Goal: Task Accomplishment & Management: Manage account settings

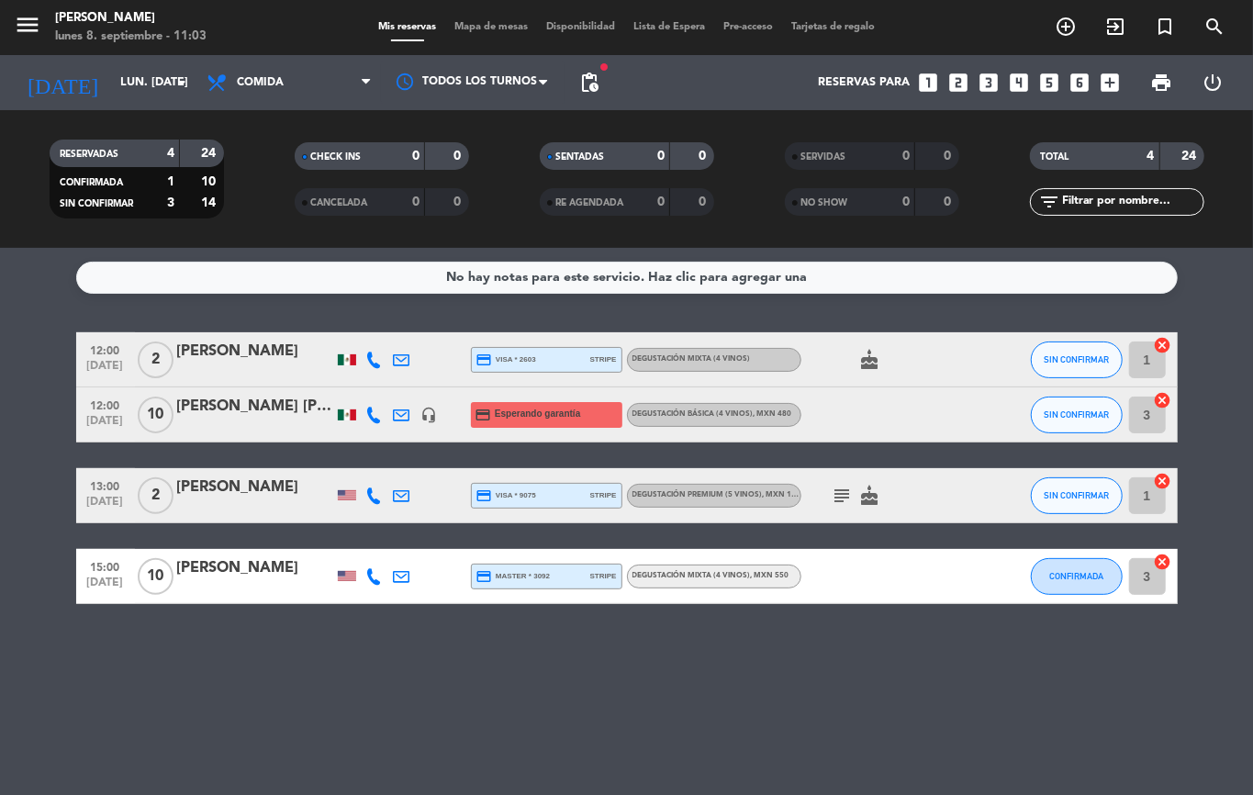
click at [841, 492] on icon "subject" at bounding box center [842, 496] width 22 height 22
click at [835, 698] on div "No hay notas para este servicio. Haz clic para agregar una 12:00 [DATE] 2 [PERS…" at bounding box center [626, 521] width 1253 height 547
click at [166, 92] on input "lun. [DATE]" at bounding box center [188, 82] width 155 height 31
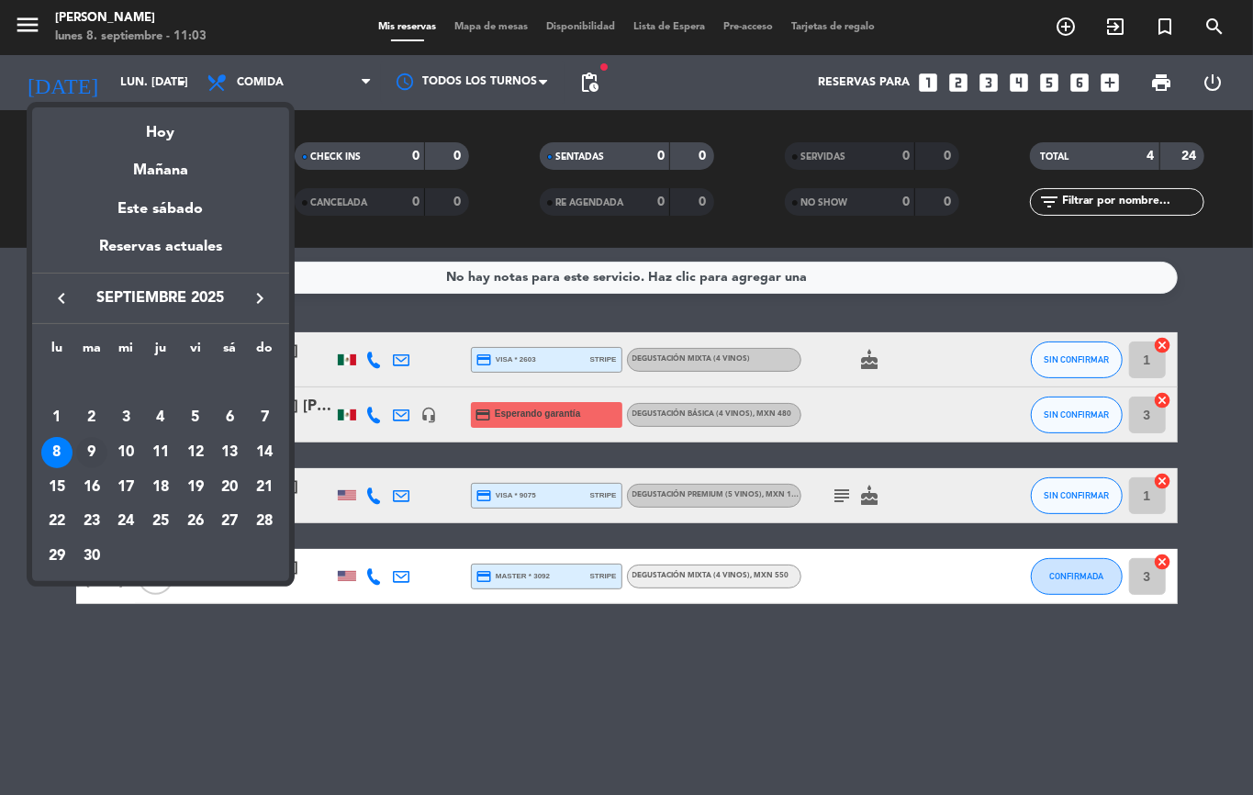
click at [93, 450] on div "9" at bounding box center [91, 452] width 31 height 31
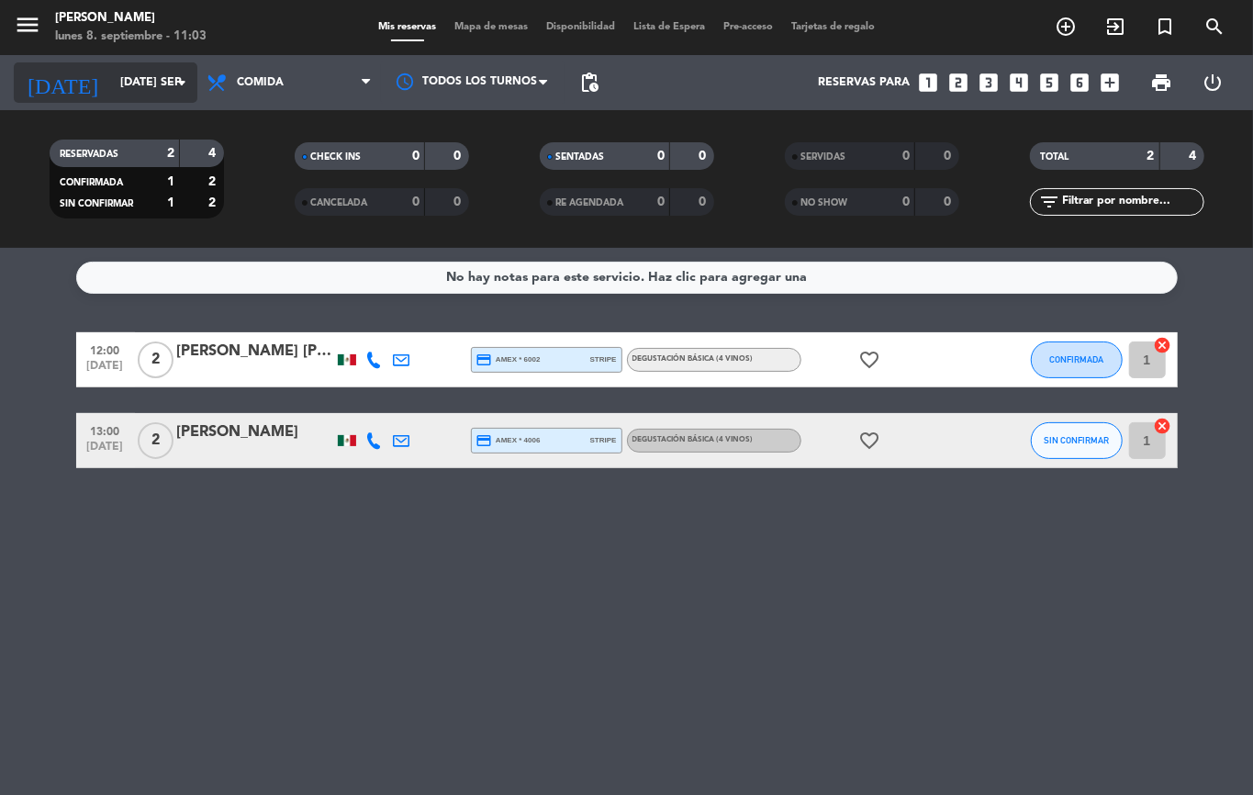
click at [114, 101] on div "[DATE] [DATE] sep. arrow_drop_down" at bounding box center [106, 82] width 184 height 40
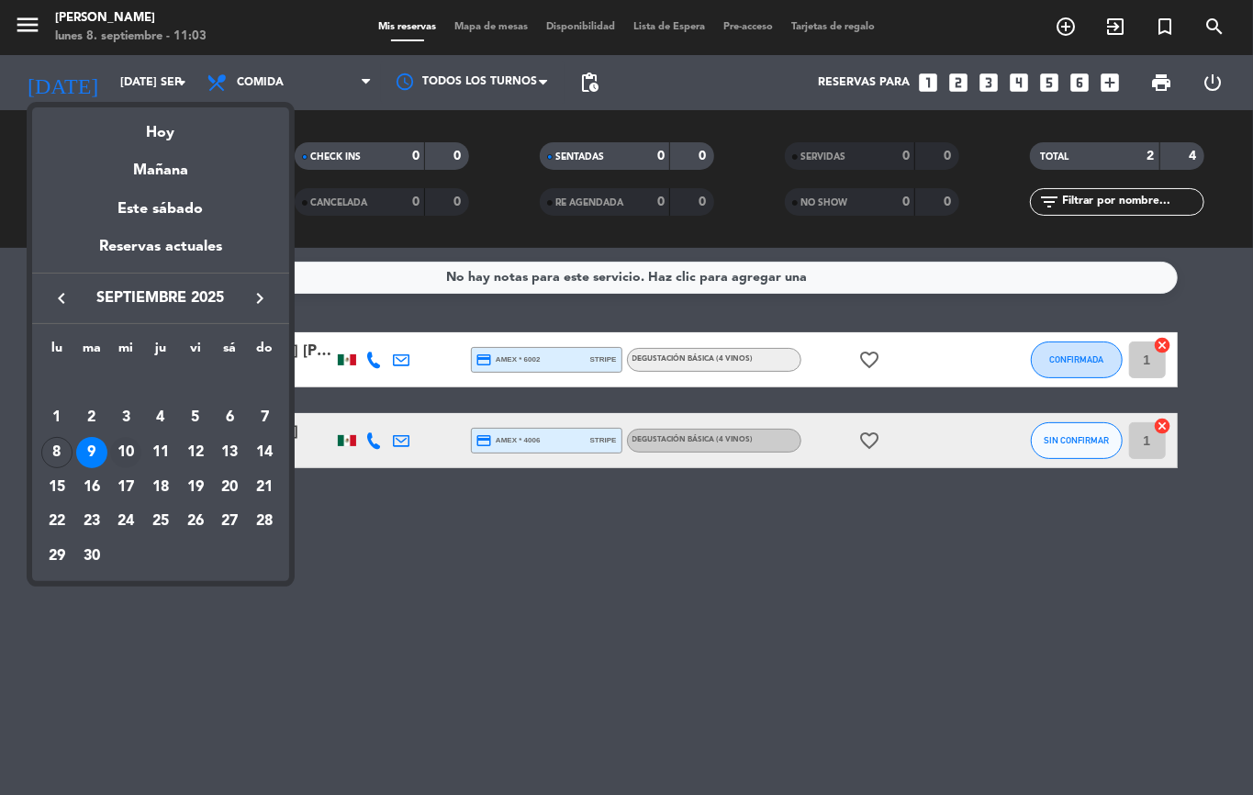
click at [126, 445] on div "10" at bounding box center [125, 452] width 31 height 31
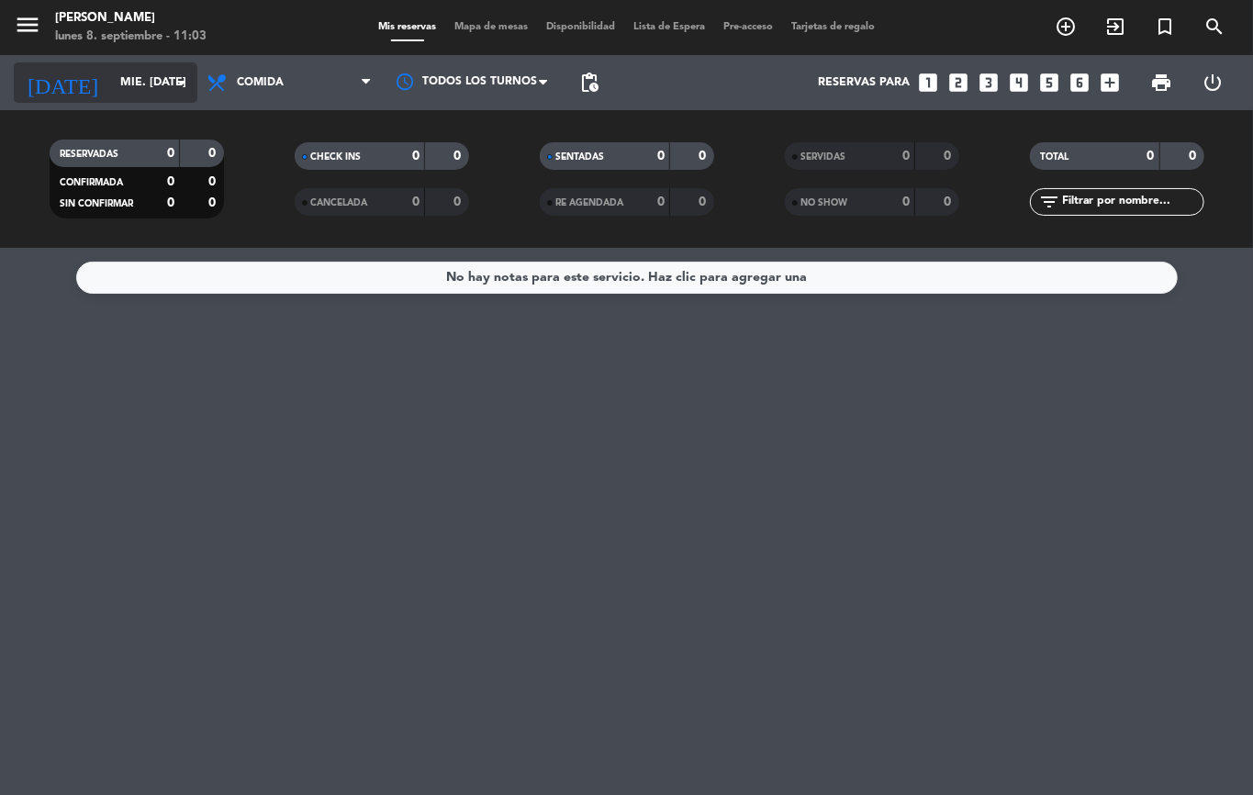
click at [132, 81] on input "mié. [DATE]" at bounding box center [188, 82] width 155 height 31
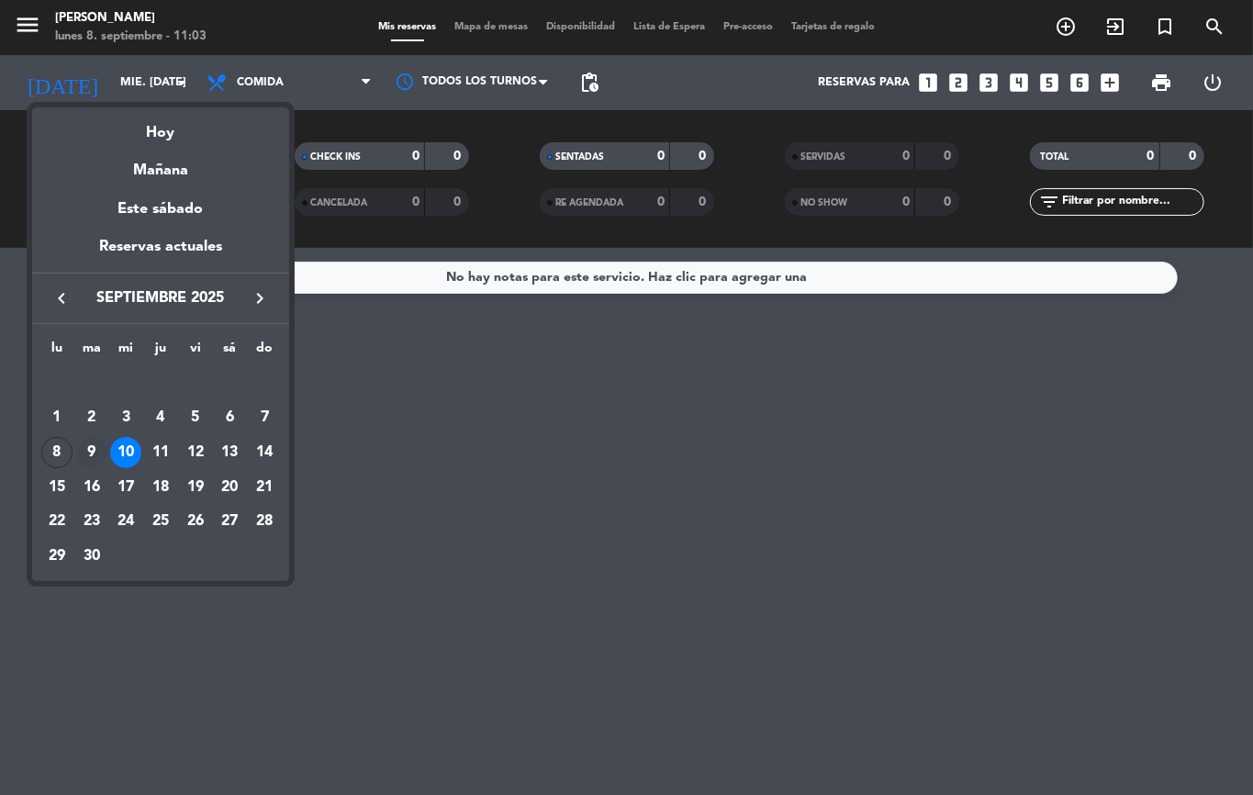
click at [85, 450] on div "9" at bounding box center [91, 452] width 31 height 31
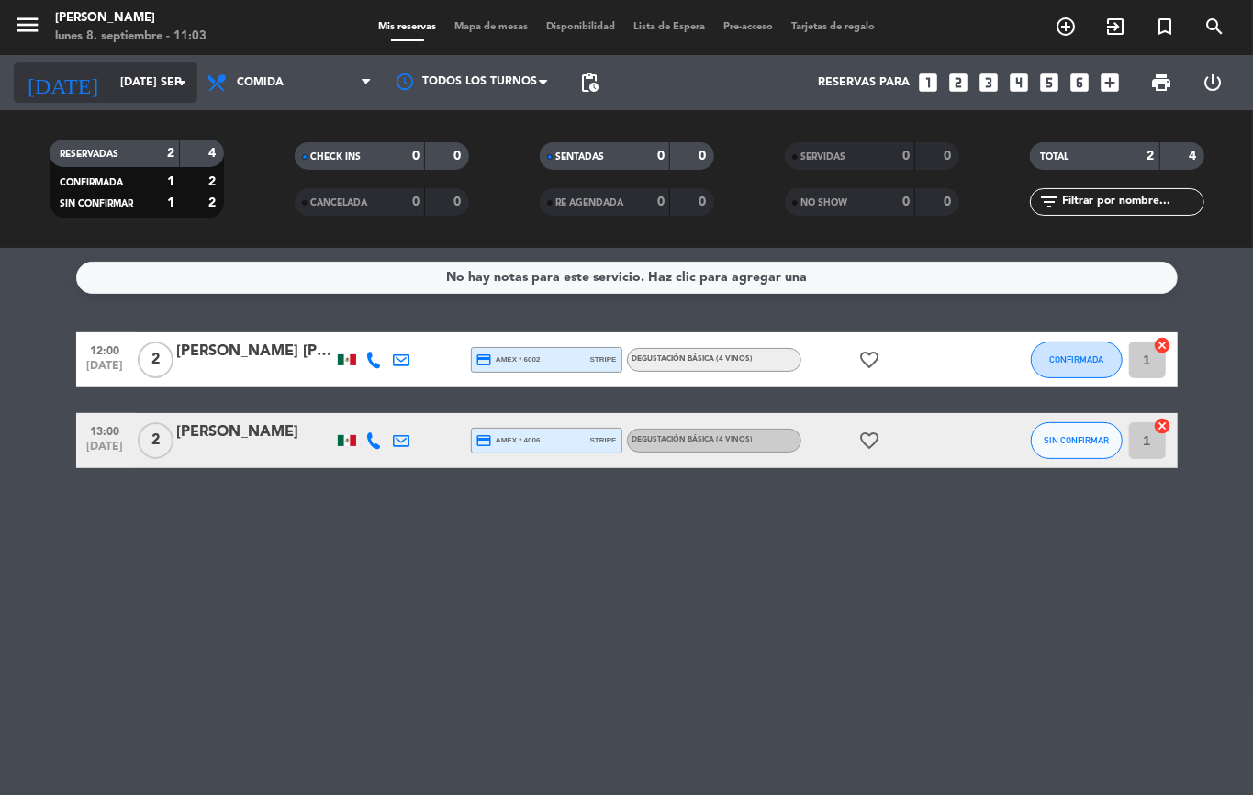
click at [148, 93] on input "[DATE] sep." at bounding box center [188, 82] width 155 height 31
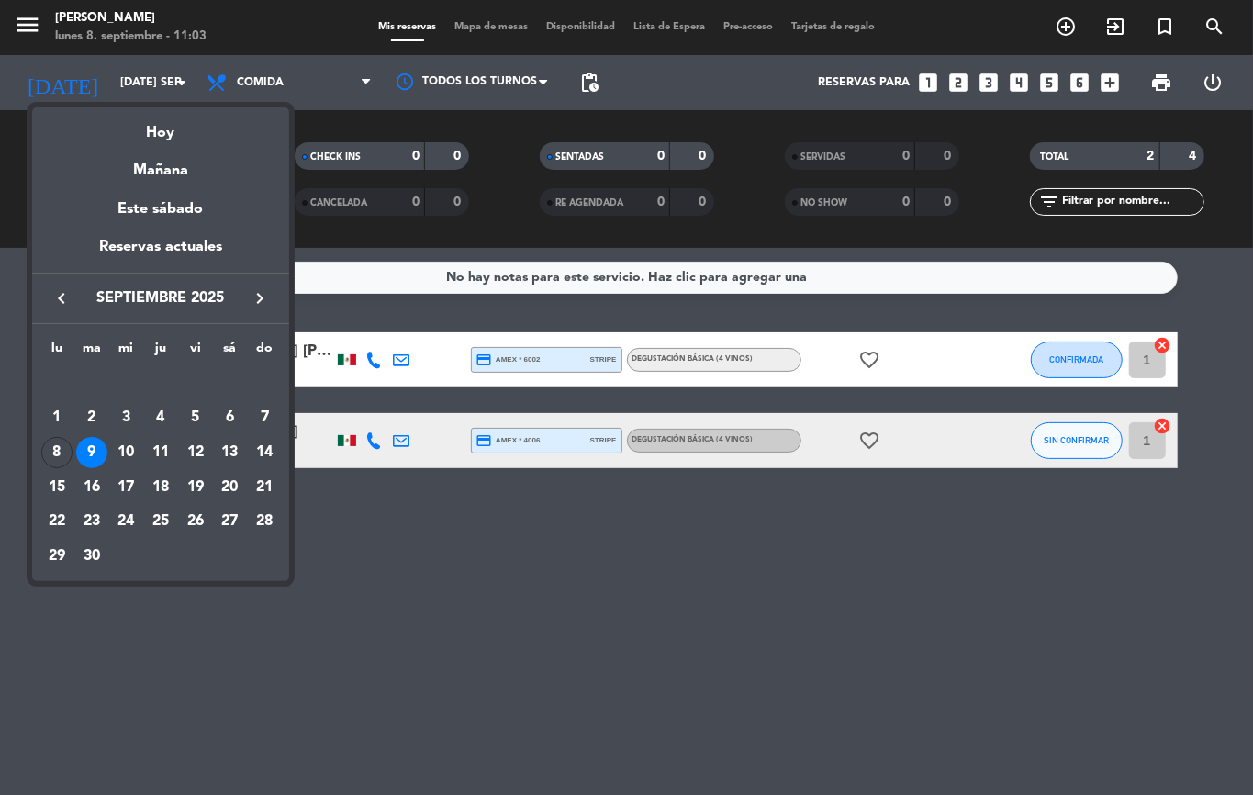
click at [519, 620] on div at bounding box center [626, 397] width 1253 height 795
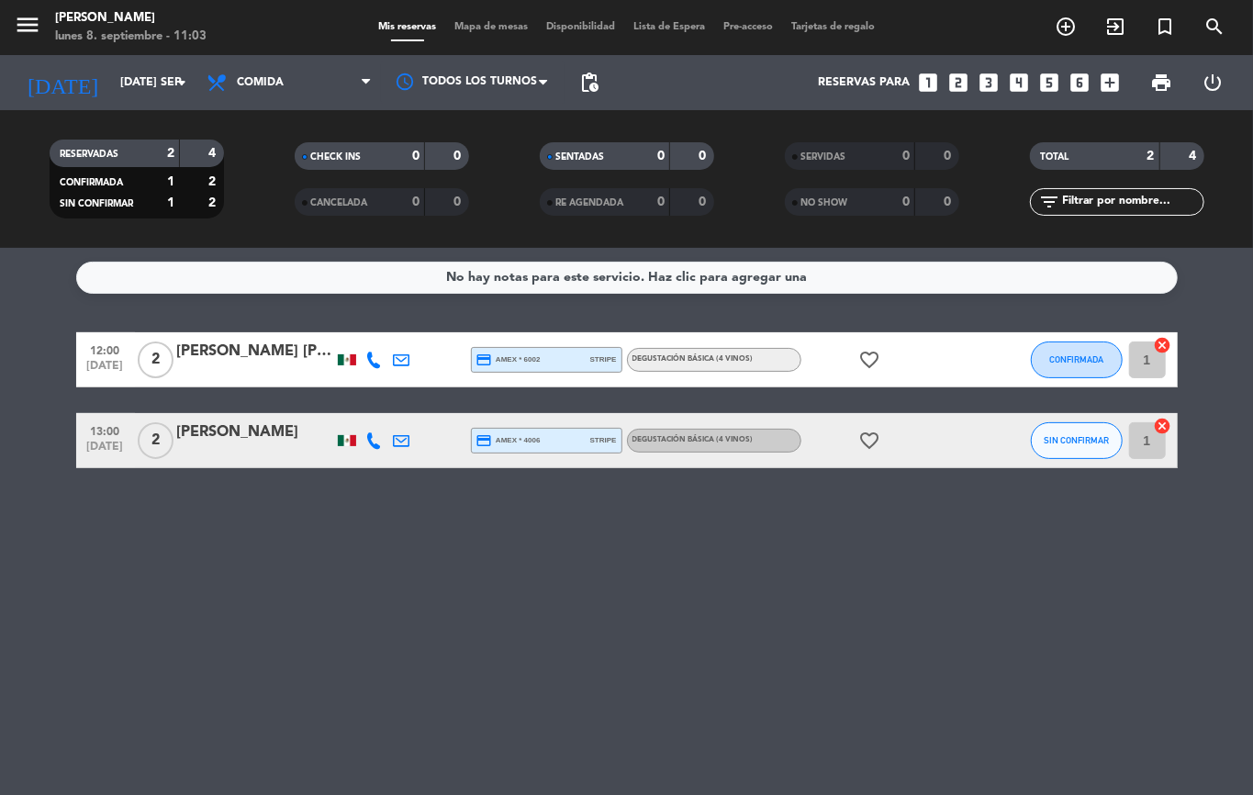
click at [94, 60] on div "[DATE] [DATE] sep. arrow_drop_down" at bounding box center [106, 82] width 184 height 55
click at [118, 75] on input "[DATE] sep." at bounding box center [188, 82] width 155 height 31
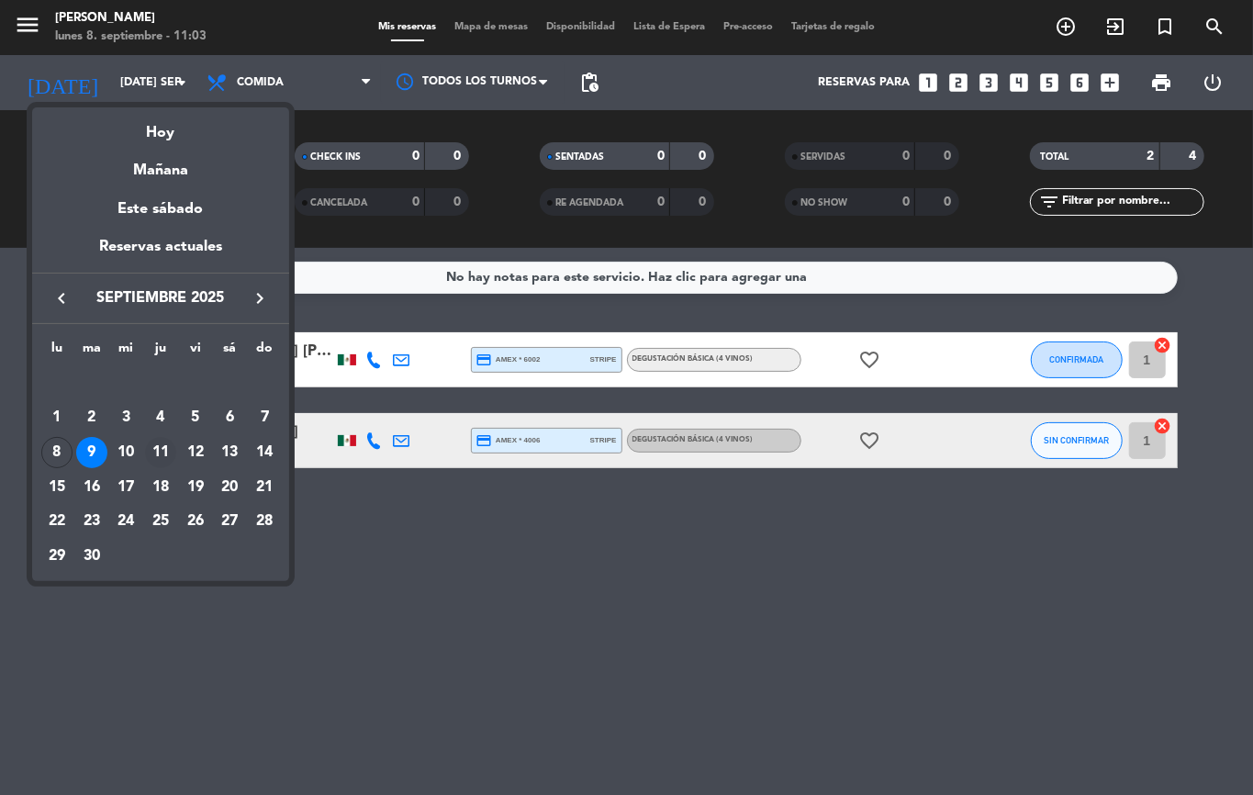
click at [162, 461] on div "11" at bounding box center [160, 452] width 31 height 31
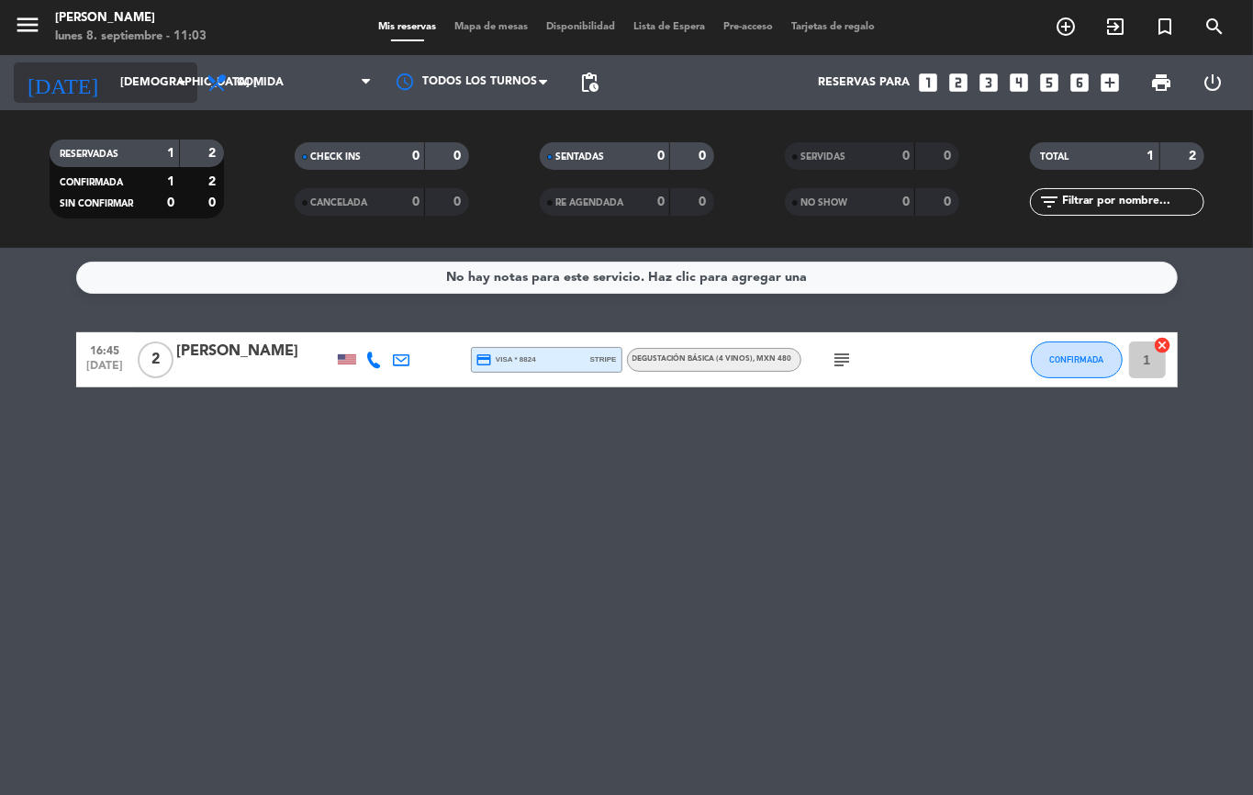
click at [111, 85] on input "[DEMOGRAPHIC_DATA] [DATE]" at bounding box center [188, 82] width 155 height 31
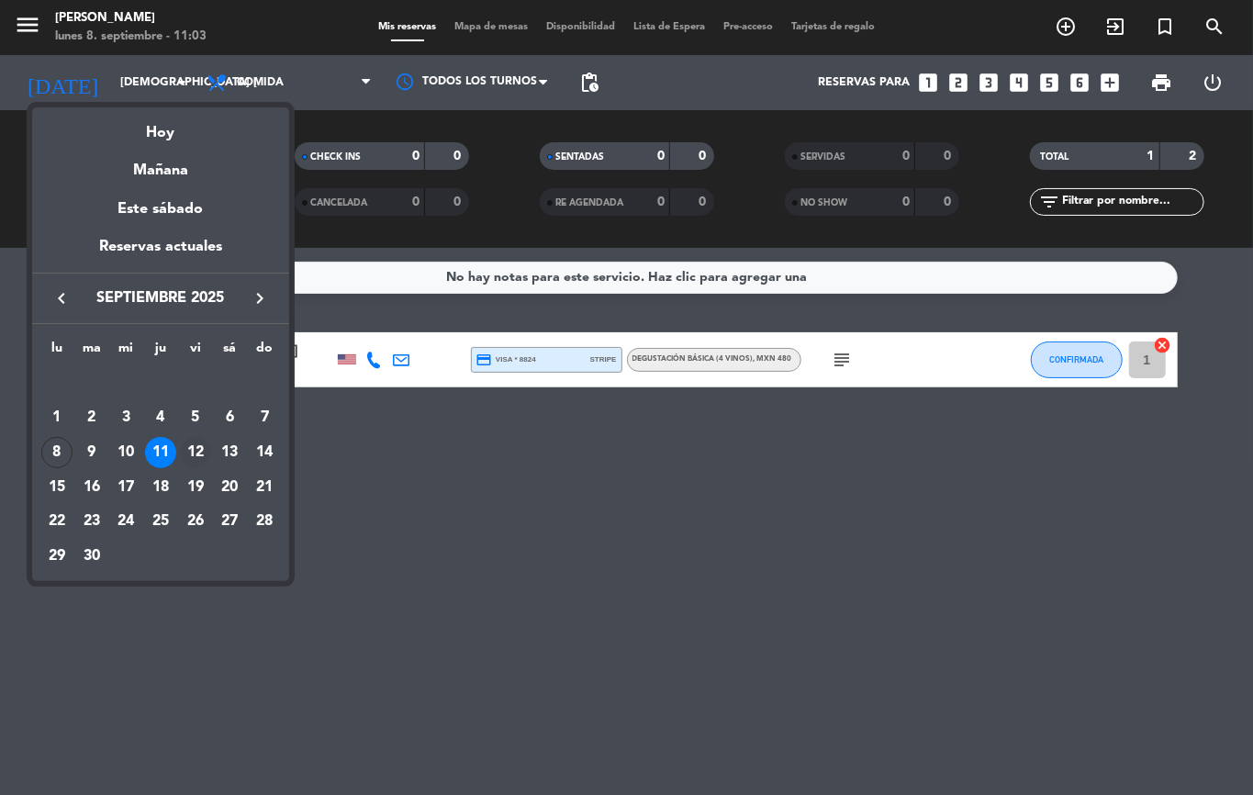
click at [195, 464] on div "12" at bounding box center [195, 452] width 31 height 31
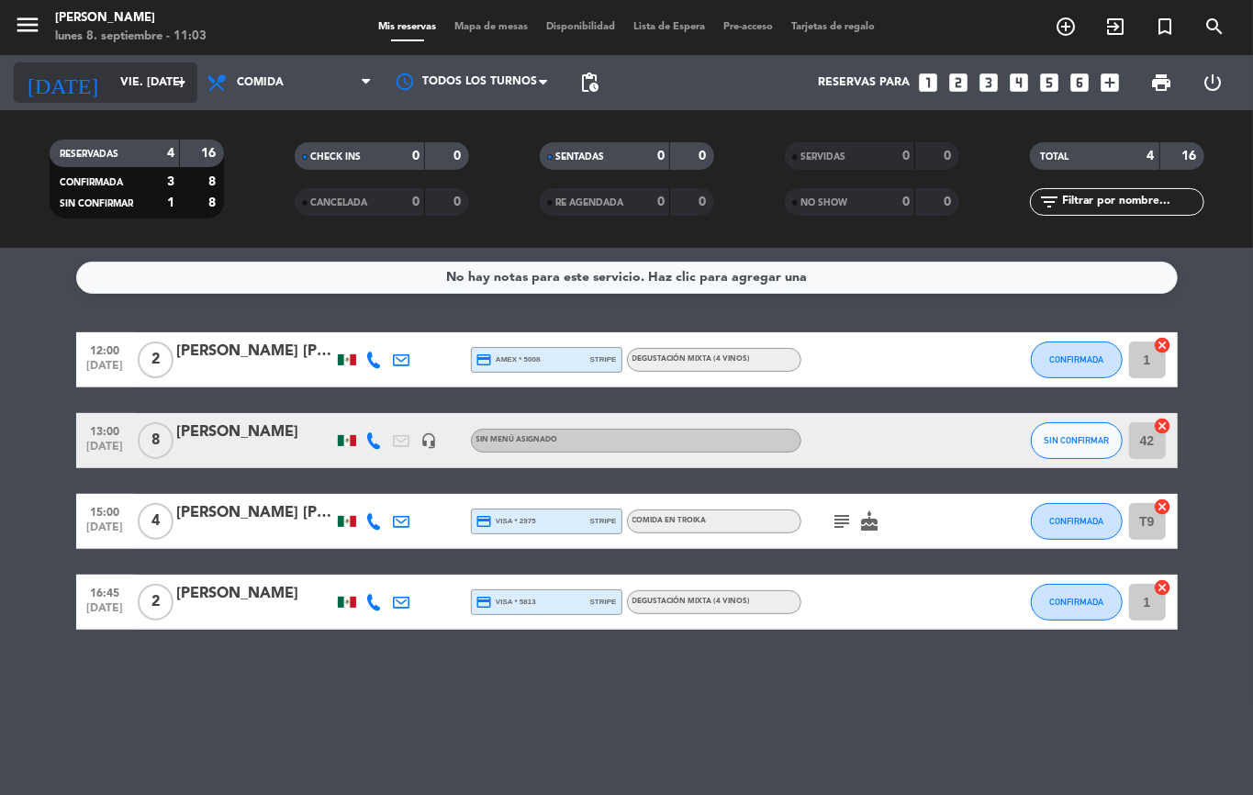
click at [129, 84] on input "vie. [DATE]" at bounding box center [188, 82] width 155 height 31
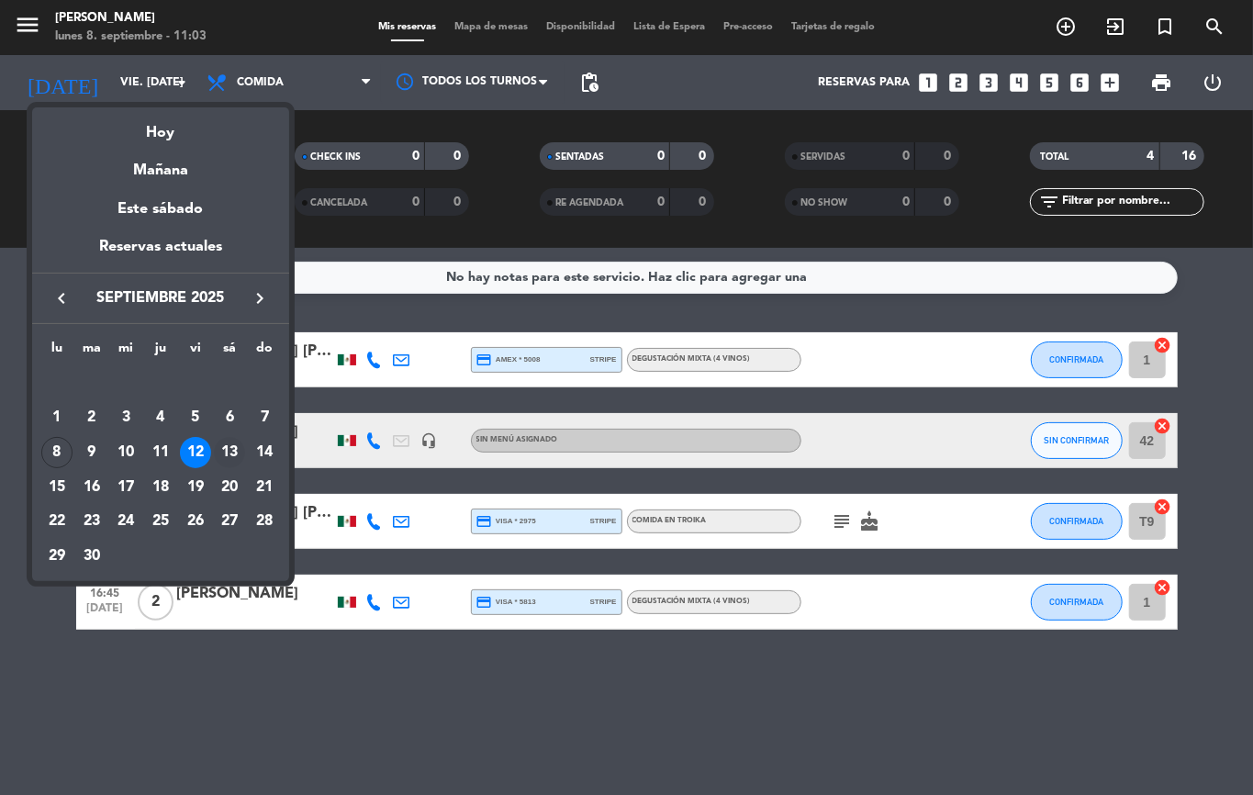
click at [229, 448] on div "13" at bounding box center [229, 452] width 31 height 31
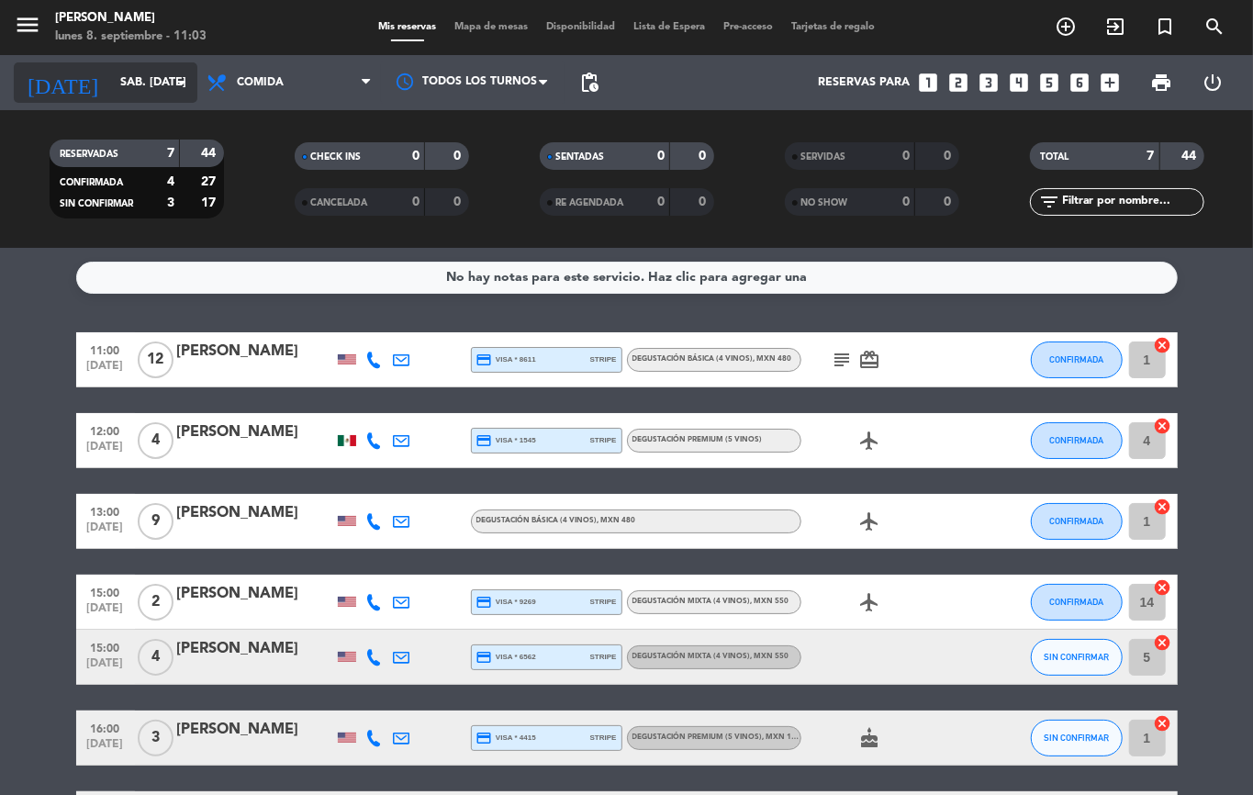
click at [141, 71] on input "sáb. [DATE]" at bounding box center [188, 82] width 155 height 31
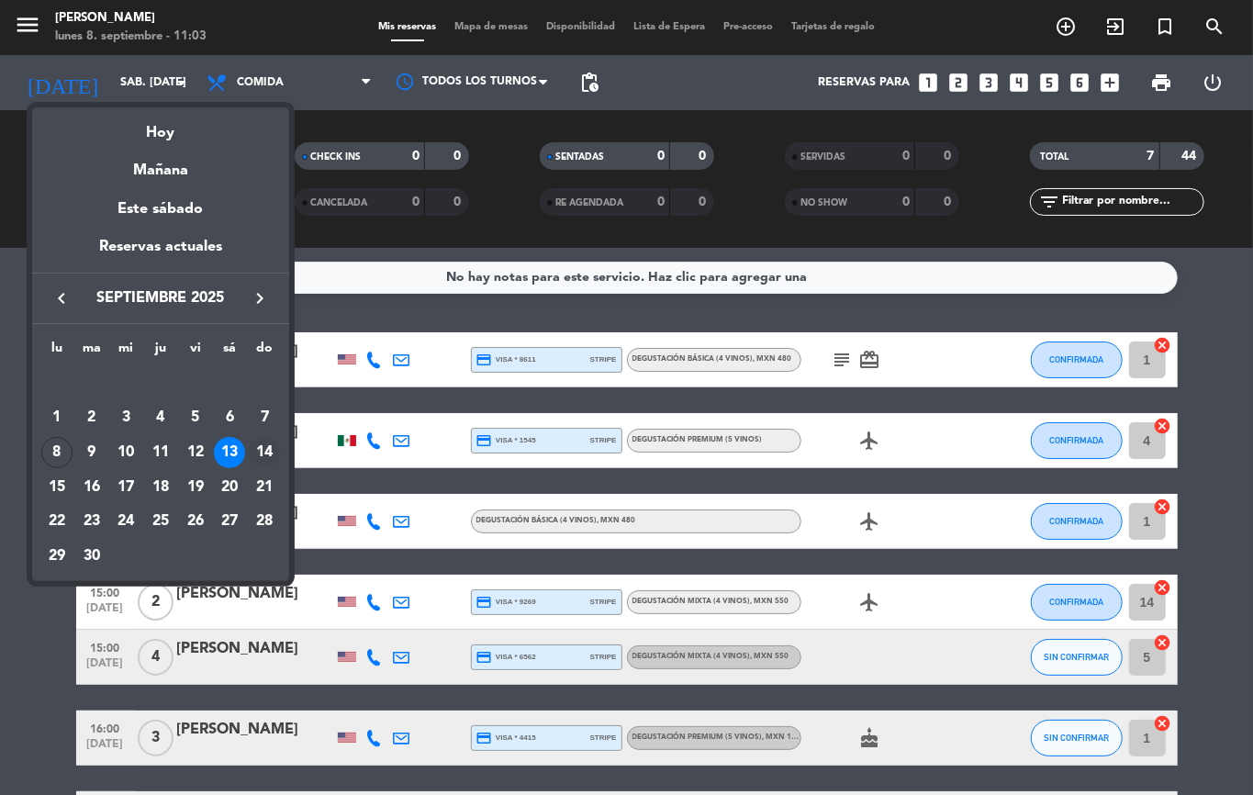
click at [265, 450] on div "14" at bounding box center [264, 452] width 31 height 31
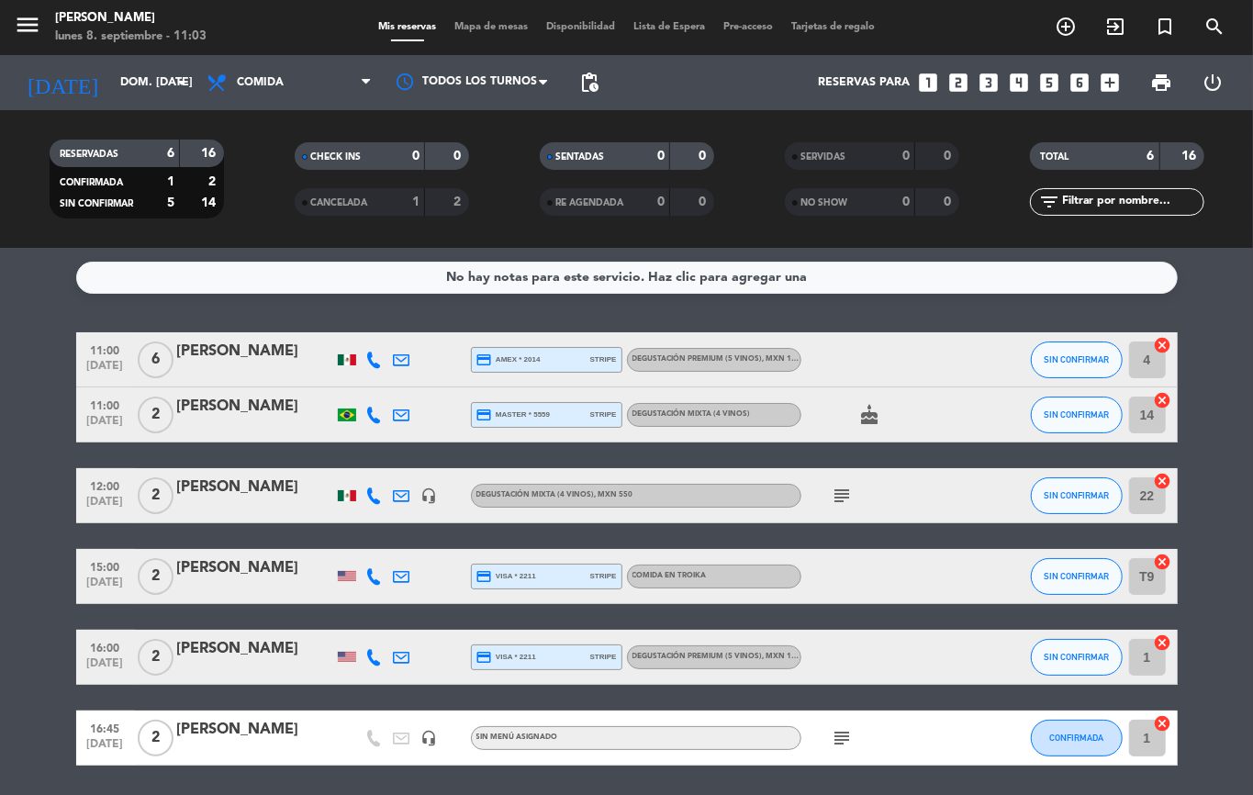
scroll to position [62, 0]
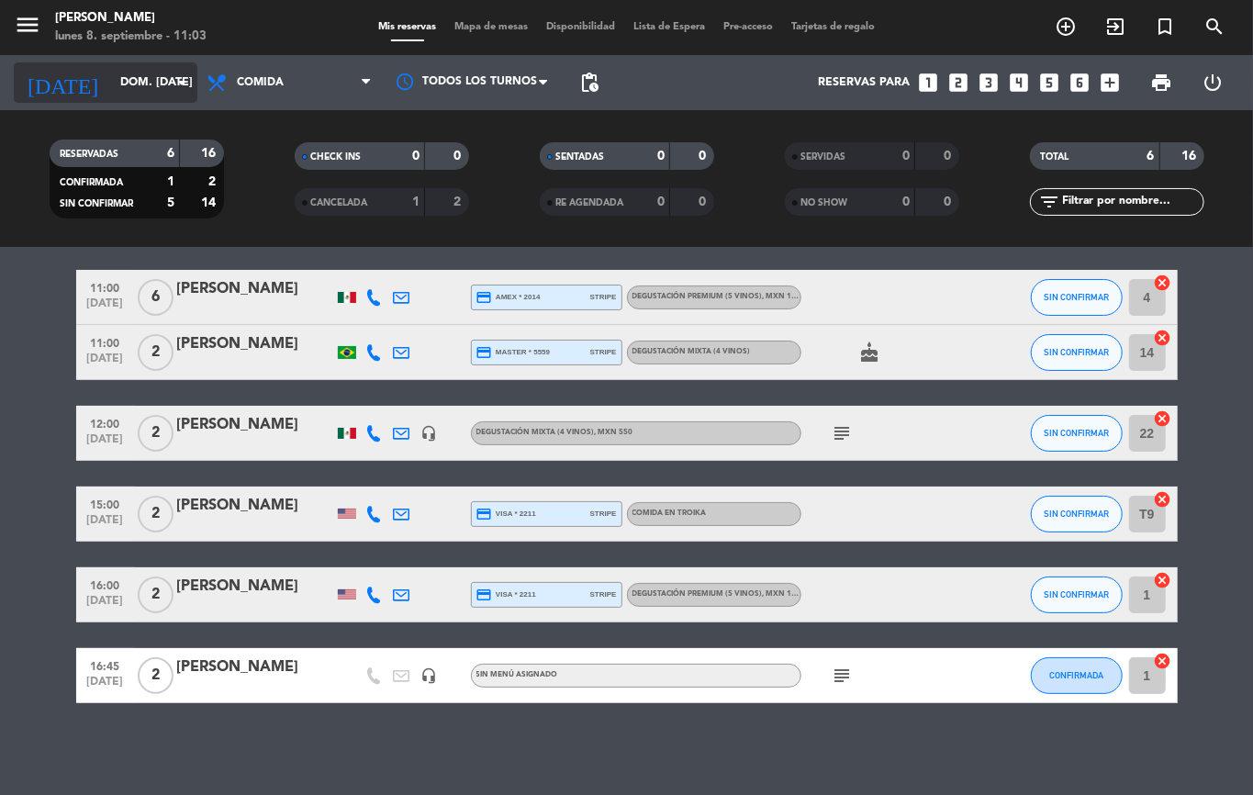
click at [167, 94] on input "dom. [DATE]" at bounding box center [188, 82] width 155 height 31
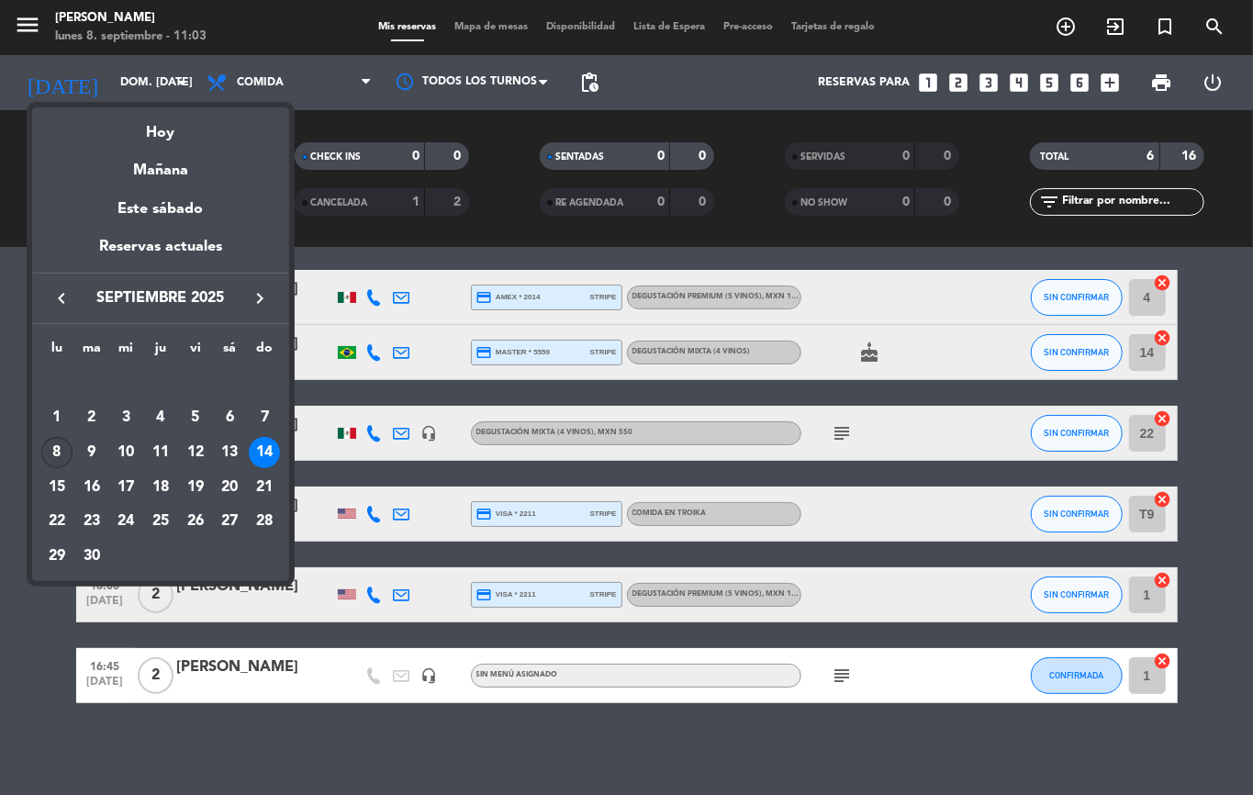
click at [61, 457] on div "8" at bounding box center [56, 452] width 31 height 31
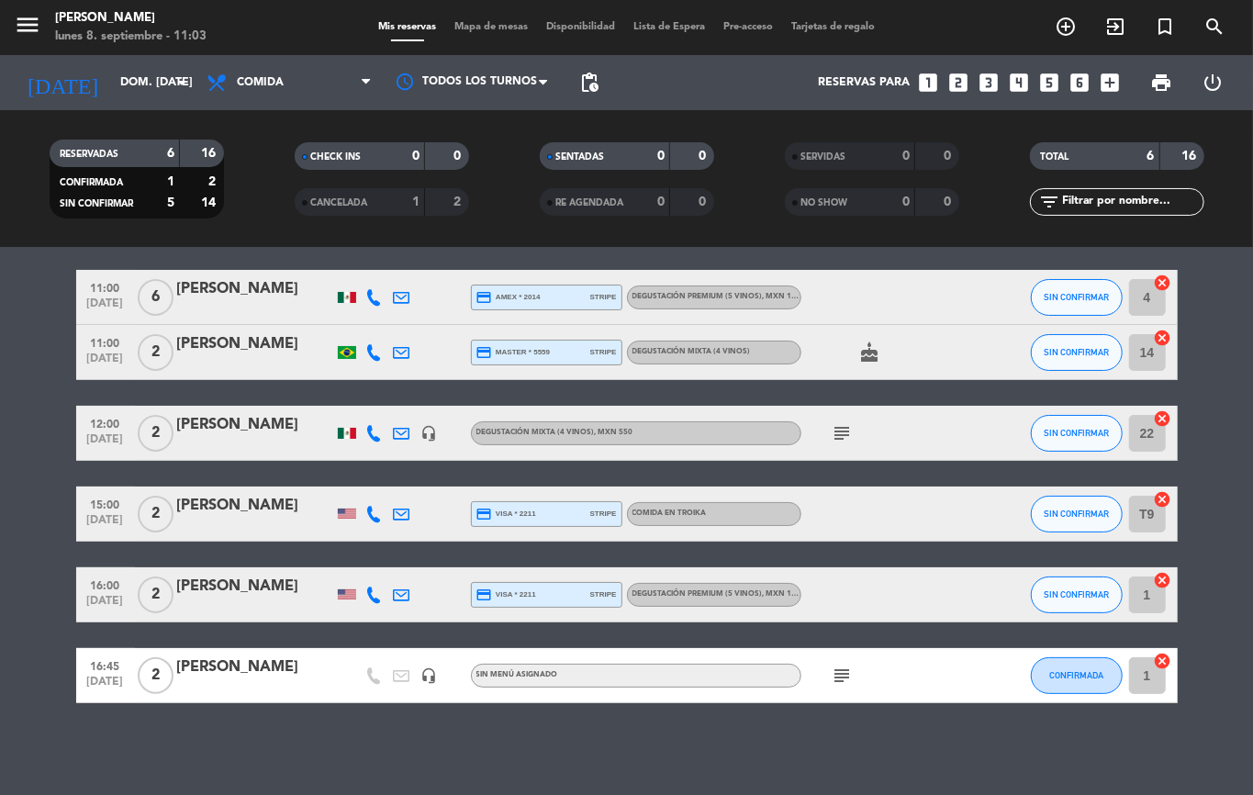
type input "lun. [DATE]"
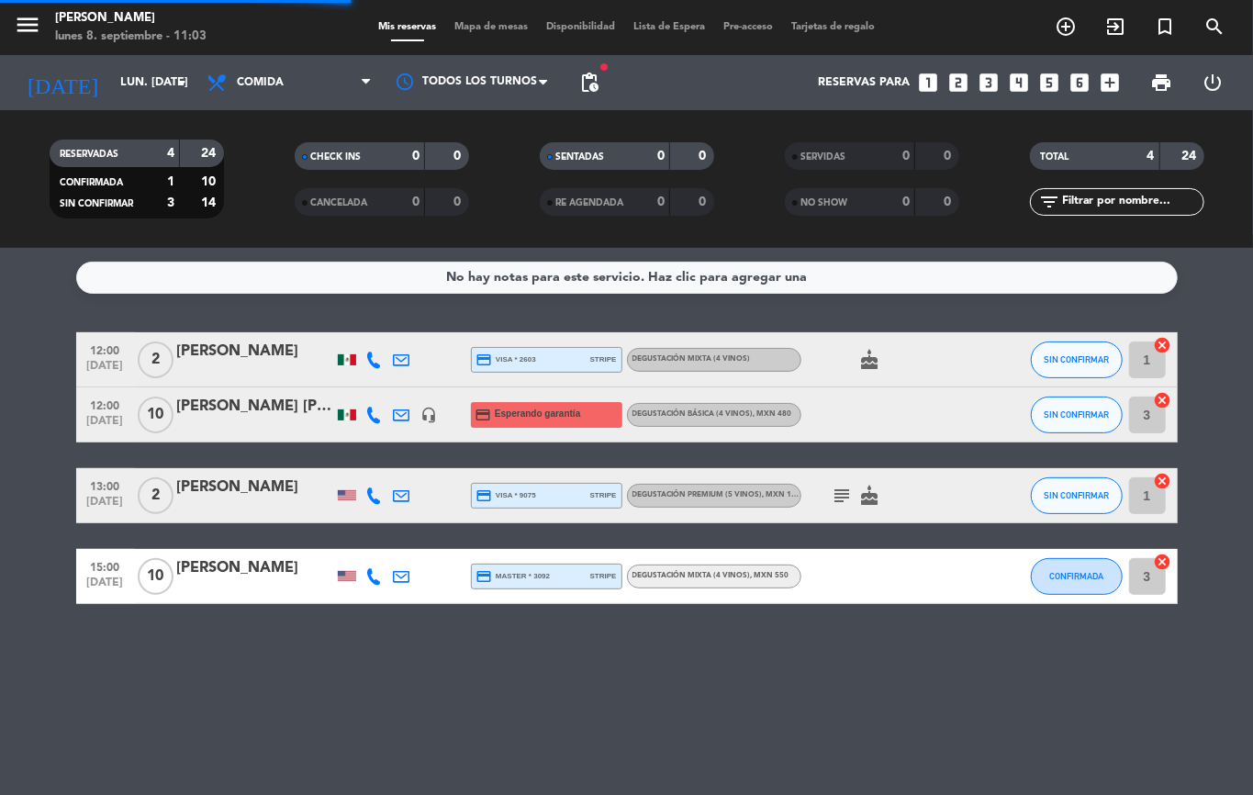
scroll to position [0, 0]
click at [372, 412] on icon at bounding box center [374, 415] width 17 height 17
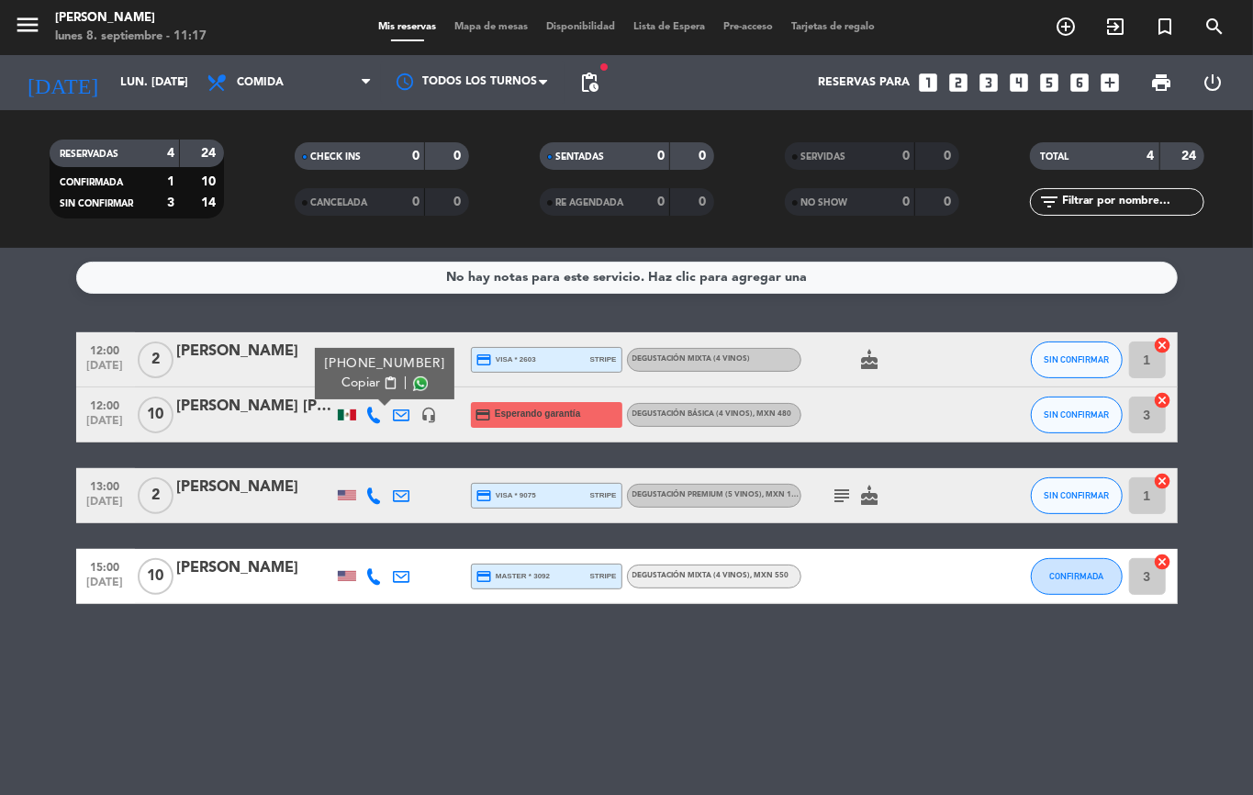
click at [394, 412] on icon at bounding box center [402, 415] width 17 height 17
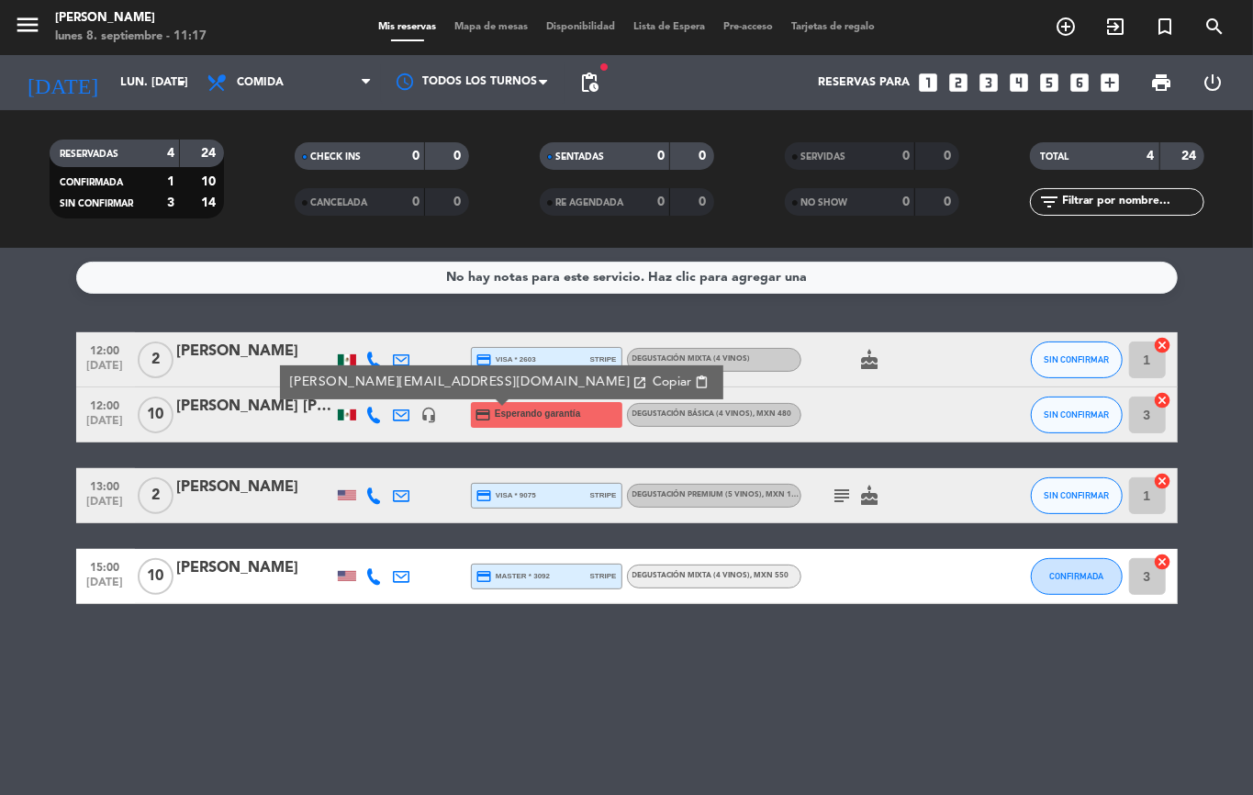
click at [353, 417] on div at bounding box center [347, 414] width 18 height 11
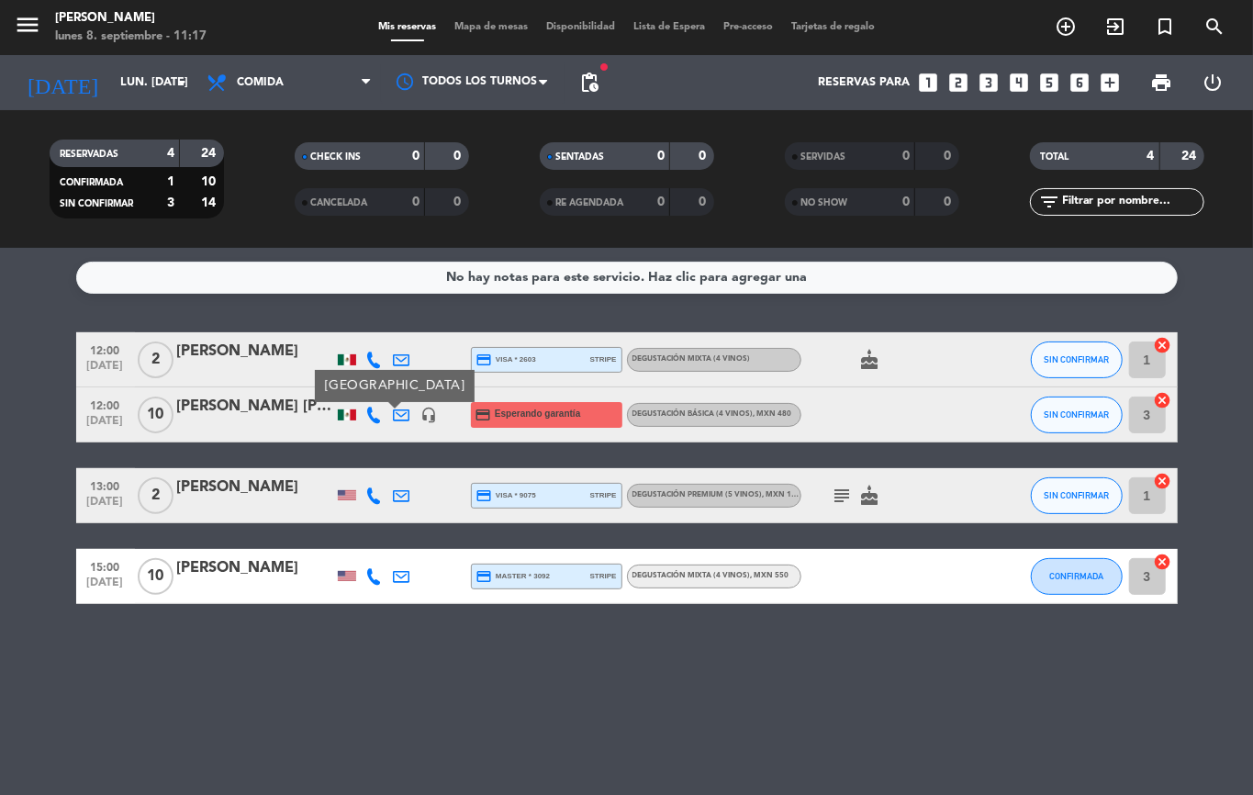
click at [382, 362] on icon at bounding box center [374, 359] width 17 height 17
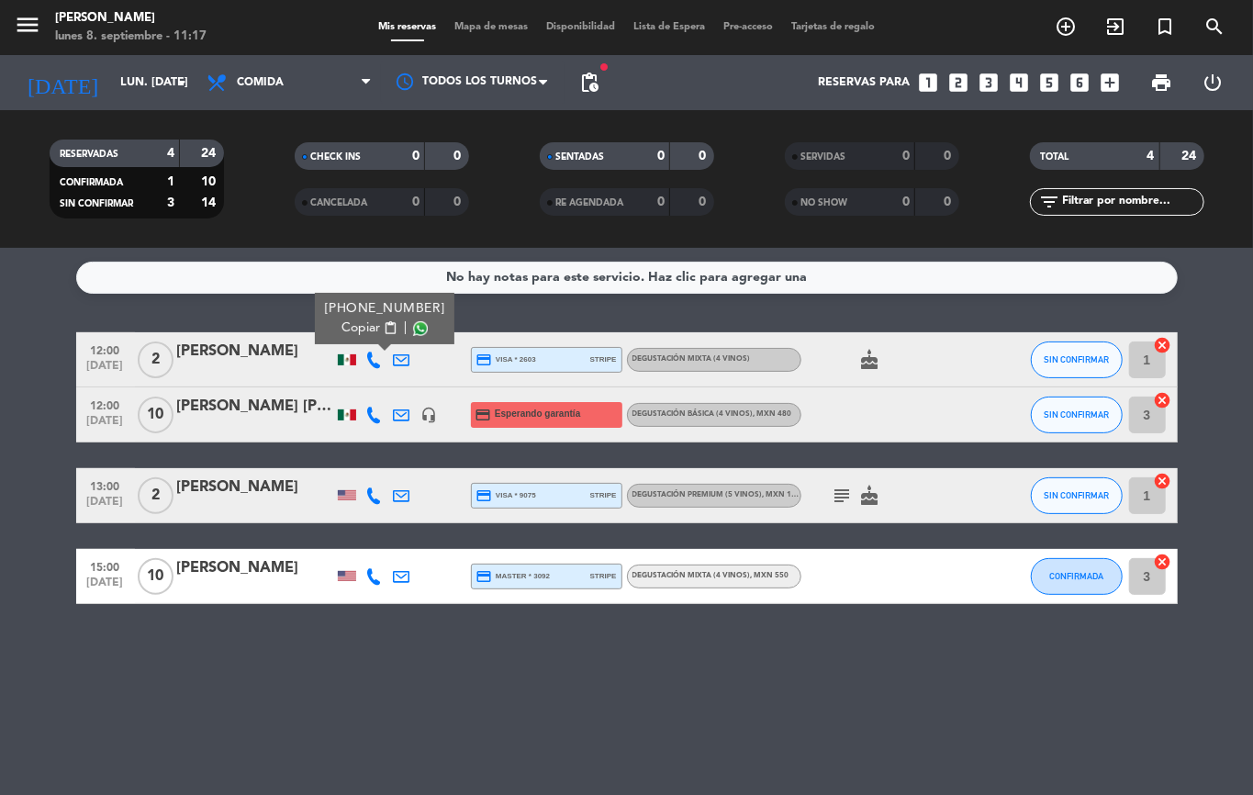
click at [401, 357] on icon at bounding box center [402, 359] width 17 height 17
click at [441, 373] on div at bounding box center [430, 359] width 28 height 54
click at [255, 485] on div "[PERSON_NAME]" at bounding box center [255, 487] width 156 height 24
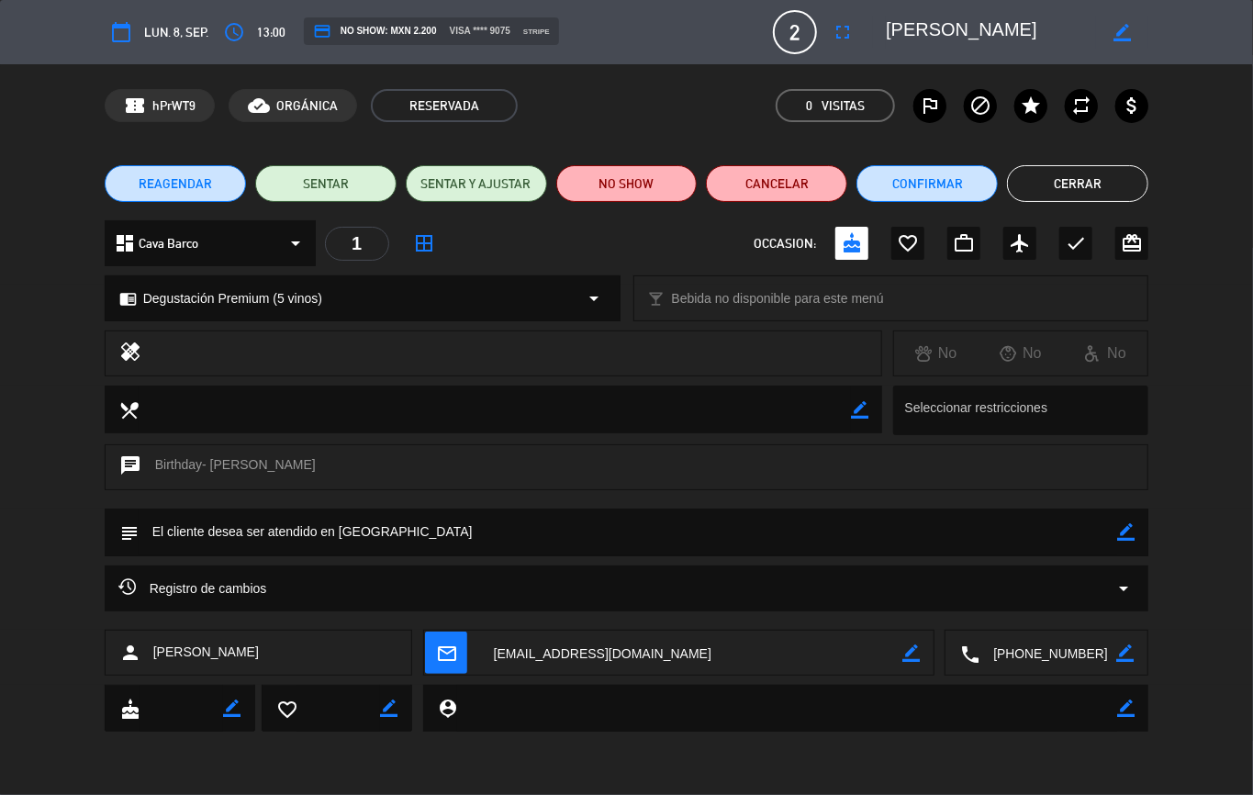
click at [986, 574] on div "Registro de cambios arrow_drop_down" at bounding box center [627, 588] width 1044 height 46
